Goal: Task Accomplishment & Management: Manage account settings

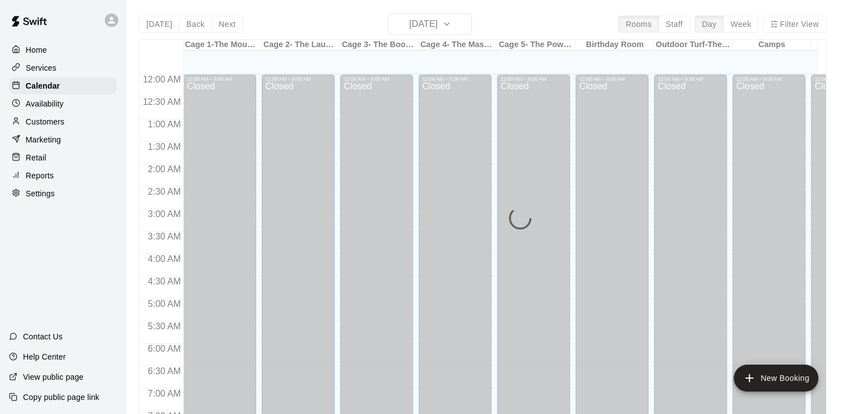
scroll to position [689, 0]
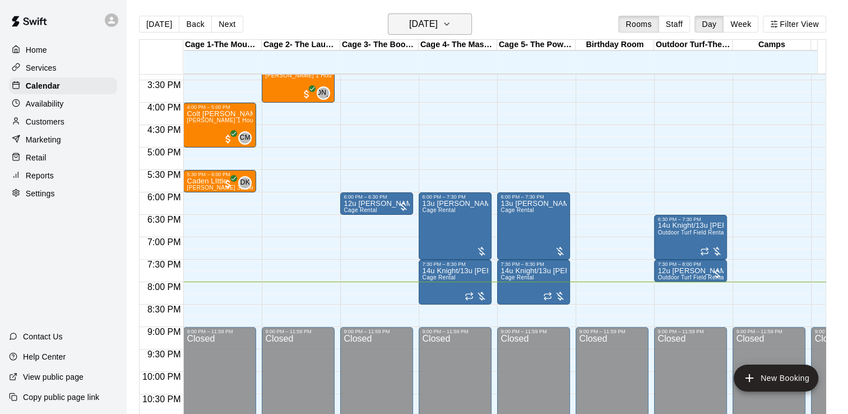
click at [451, 20] on icon "button" at bounding box center [446, 23] width 9 height 13
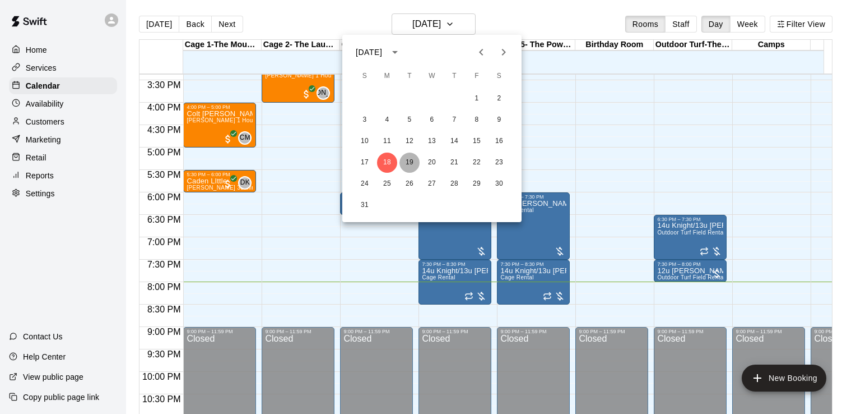
click at [412, 159] on button "19" at bounding box center [410, 162] width 20 height 20
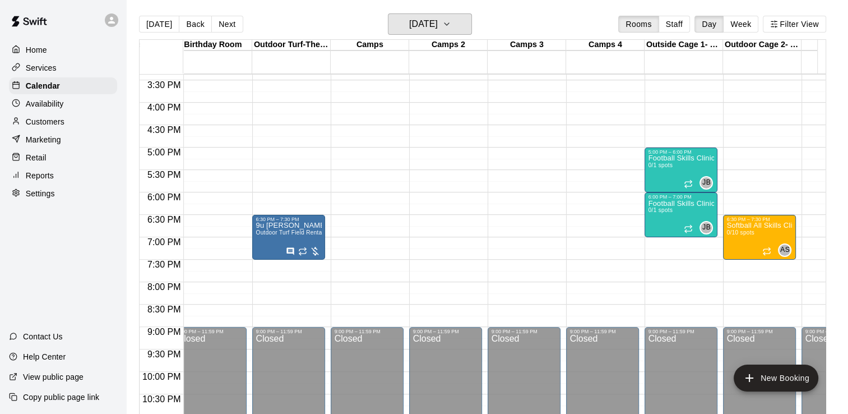
scroll to position [0, 0]
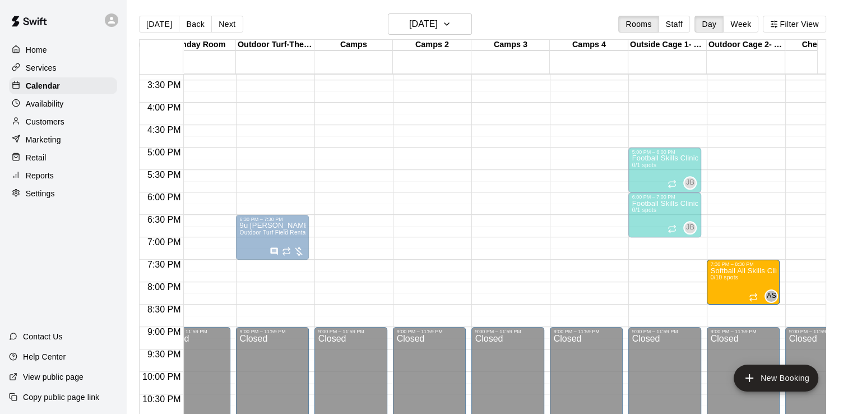
drag, startPoint x: 733, startPoint y: 222, endPoint x: 734, endPoint y: 270, distance: 47.6
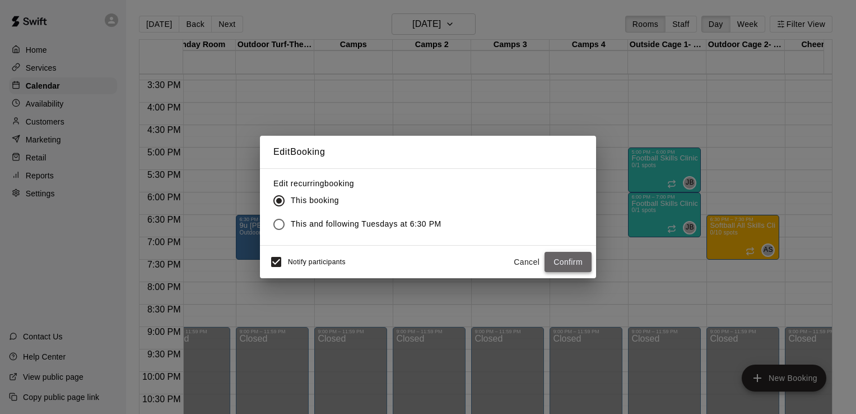
click at [571, 263] on button "Confirm" at bounding box center [568, 262] width 47 height 21
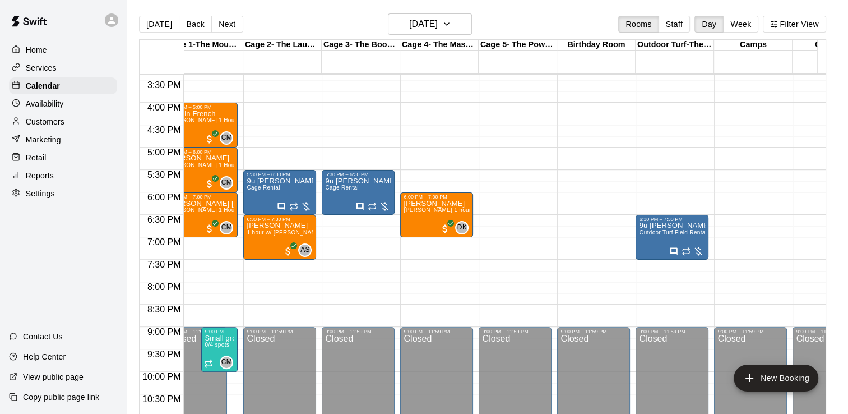
scroll to position [0, 27]
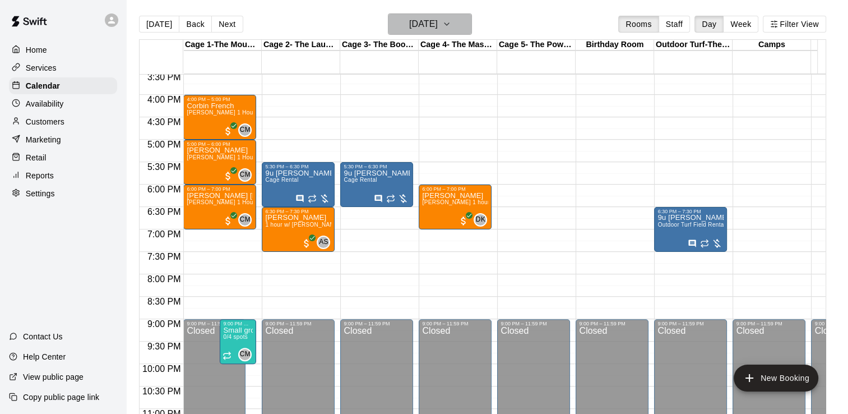
click at [451, 24] on icon "button" at bounding box center [446, 23] width 9 height 13
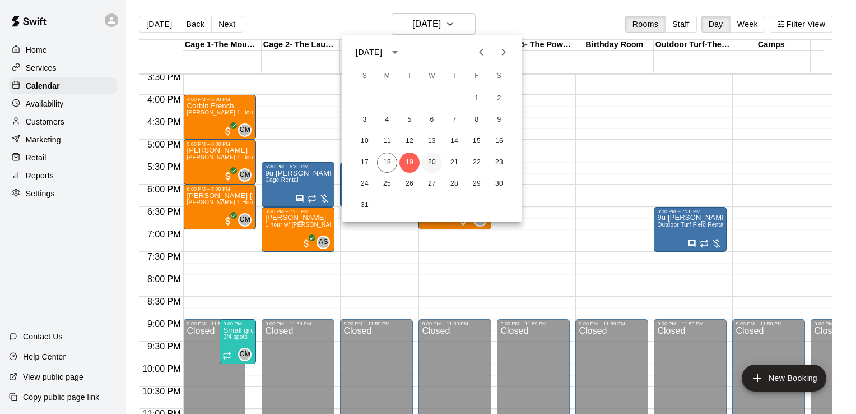
click at [430, 166] on button "20" at bounding box center [432, 162] width 20 height 20
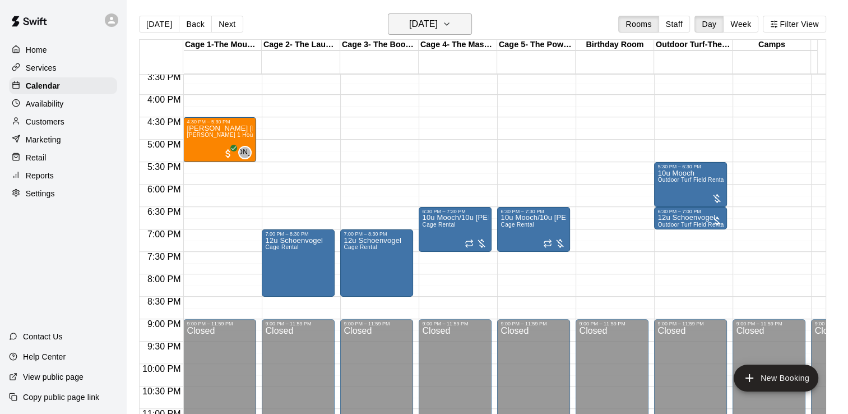
click at [449, 24] on icon "button" at bounding box center [446, 24] width 4 height 2
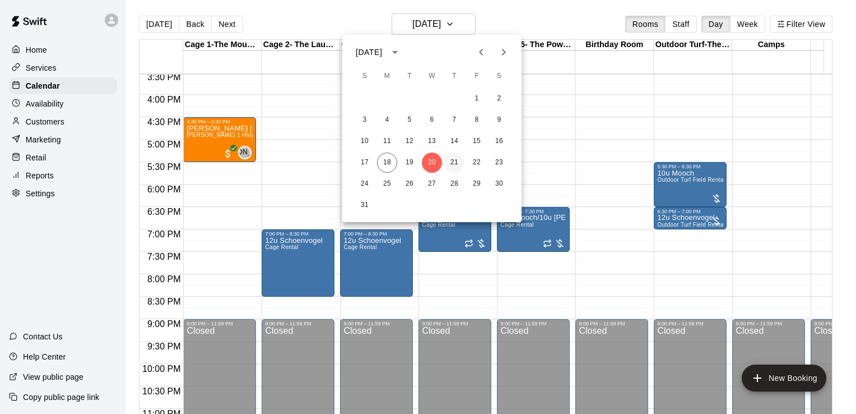
click at [456, 164] on button "21" at bounding box center [454, 162] width 20 height 20
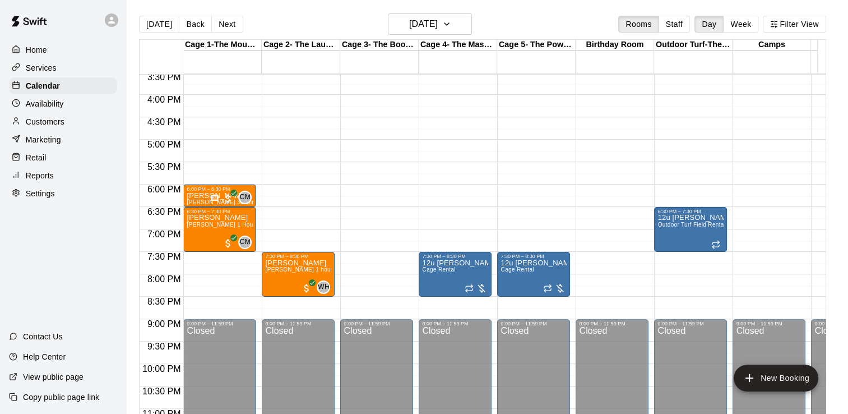
click at [31, 68] on p "Services" at bounding box center [41, 67] width 31 height 11
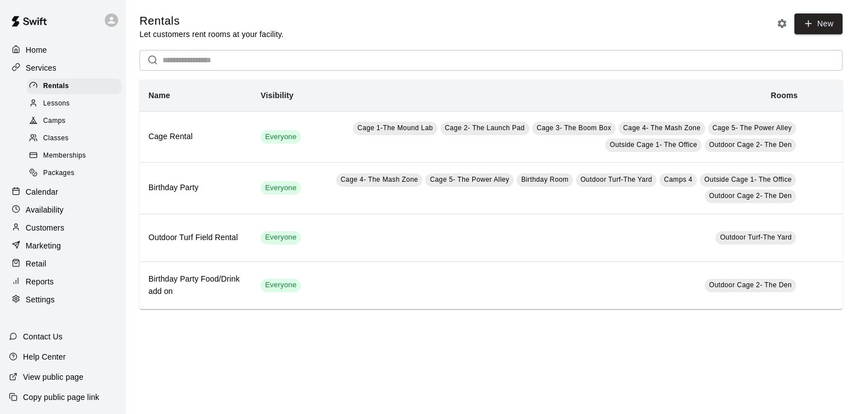
click at [66, 138] on span "Classes" at bounding box center [55, 138] width 25 height 11
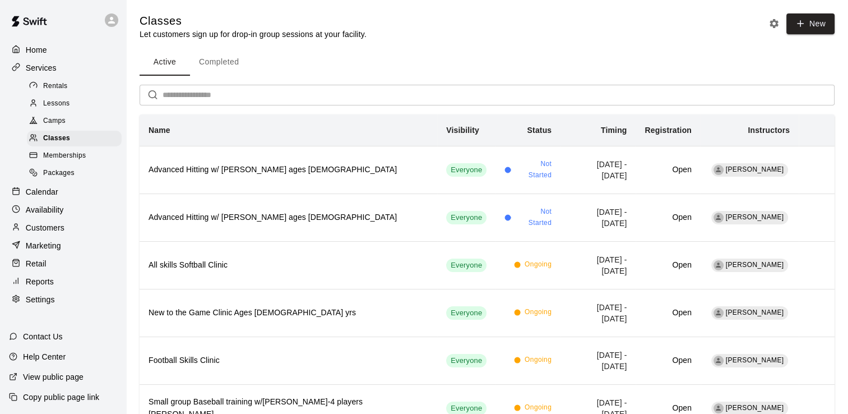
click at [551, 47] on div "Classes Let customers sign up for drop-in group sessions at your facility. New …" at bounding box center [487, 222] width 695 height 418
click at [49, 215] on p "Availability" at bounding box center [45, 209] width 38 height 11
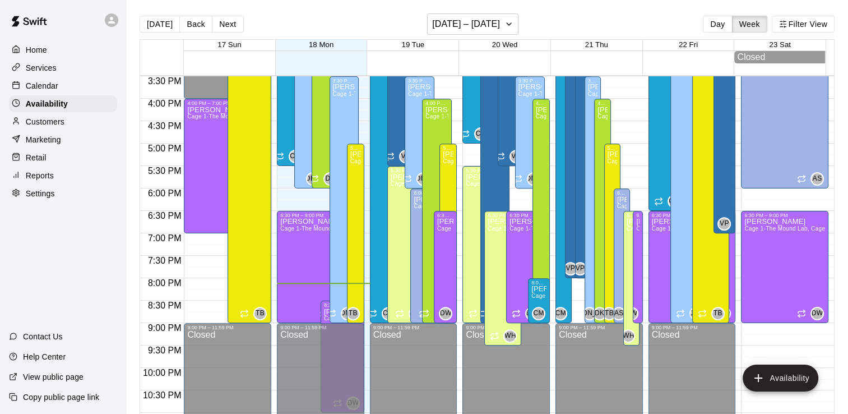
scroll to position [699, 0]
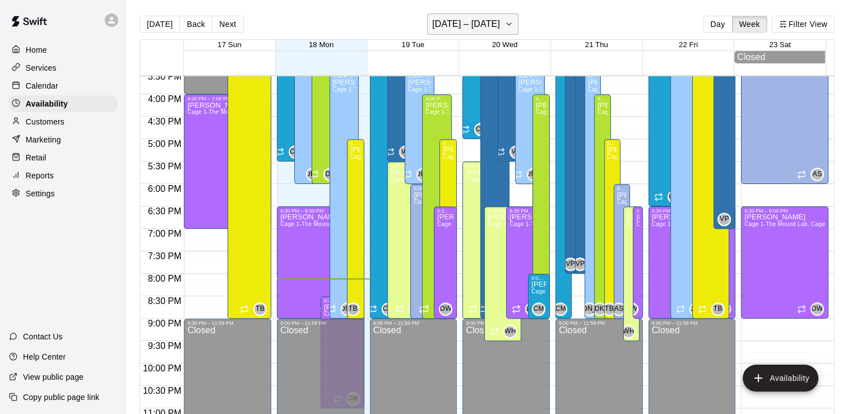
click at [505, 21] on icon "button" at bounding box center [508, 23] width 9 height 13
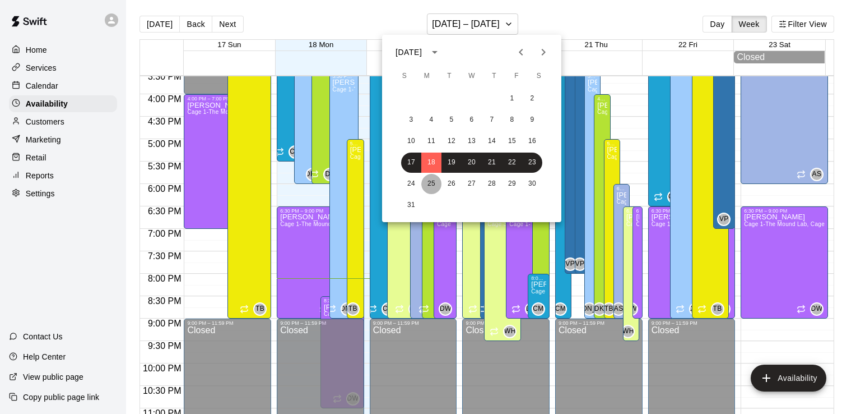
click at [433, 179] on button "25" at bounding box center [431, 184] width 20 height 20
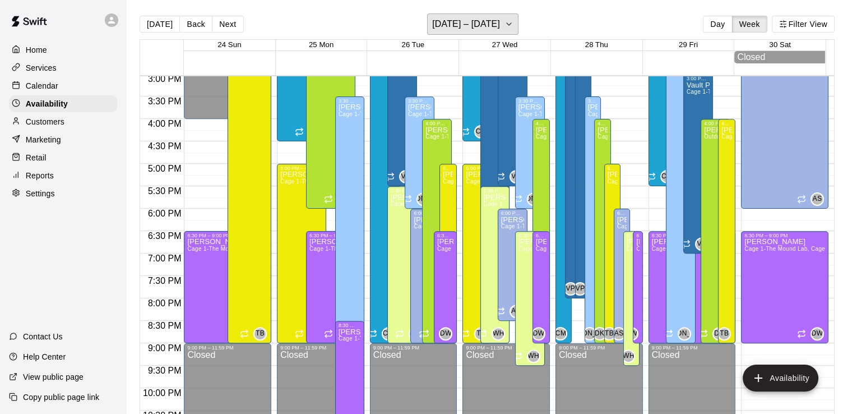
scroll to position [684, 0]
